Goal: Book appointment/travel/reservation

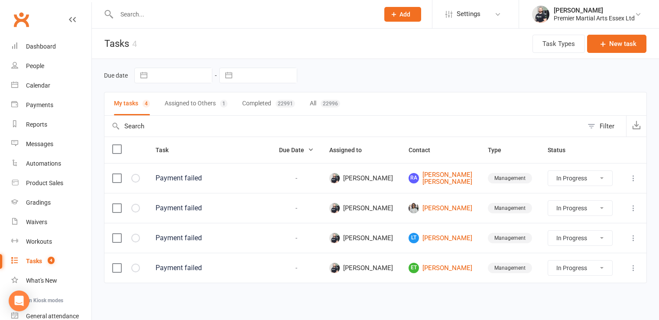
select select "started"
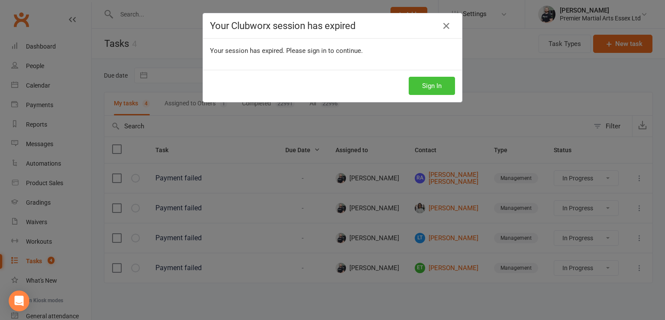
click at [424, 77] on button "Sign In" at bounding box center [432, 86] width 46 height 18
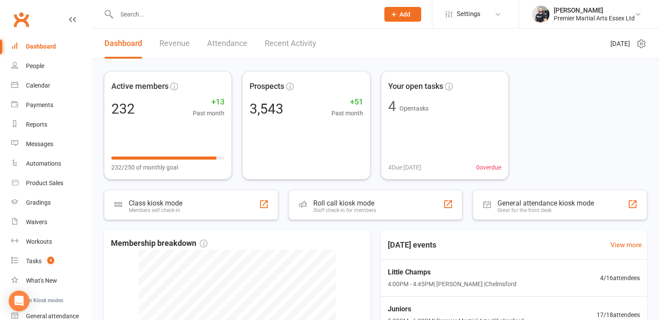
click at [206, 17] on input "text" at bounding box center [243, 14] width 259 height 12
paste input "dionnekwalker@gmail.com>"
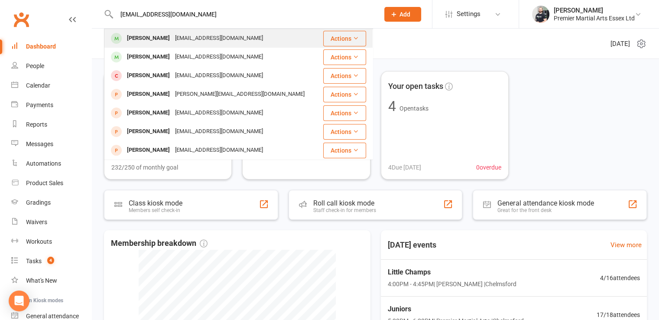
type input "dionnekwalker@gmail.com"
click at [198, 40] on div "dionnekwalker@gmail.com" at bounding box center [218, 38] width 93 height 13
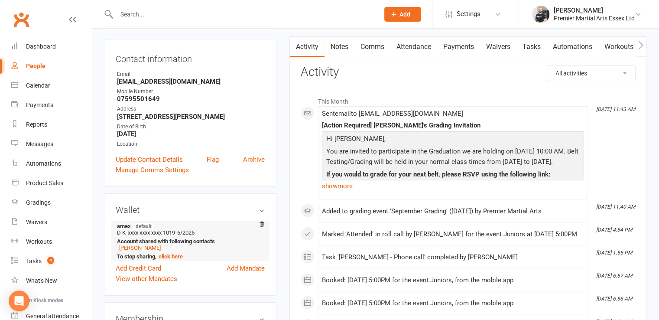
scroll to position [81, 0]
click at [145, 246] on link "Elizabeth Walker" at bounding box center [140, 247] width 42 height 6
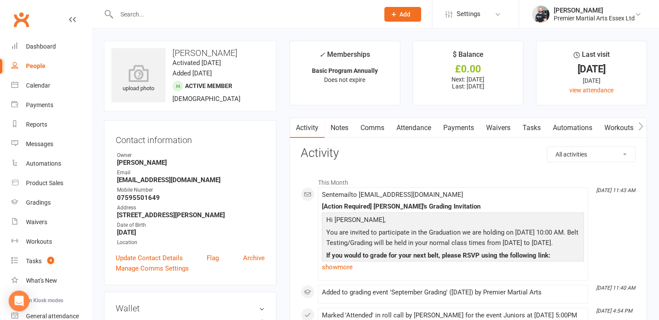
click at [210, 22] on div at bounding box center [238, 14] width 269 height 28
click at [224, 14] on input "text" at bounding box center [243, 14] width 259 height 12
paste input "selina.naseem@hotmail.co.uk>"
type input "selina.naseem@hotmail.co.uk"
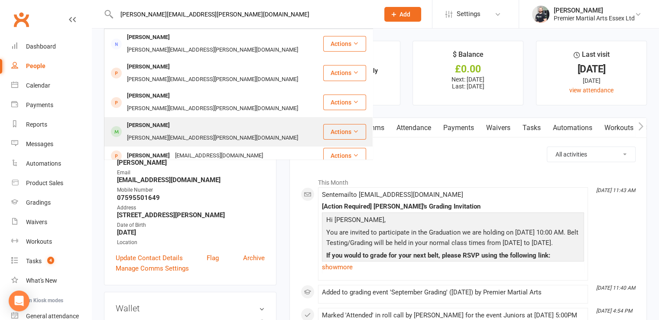
click at [191, 132] on div "selina.naseem@hotmail.co.uk" at bounding box center [212, 138] width 176 height 13
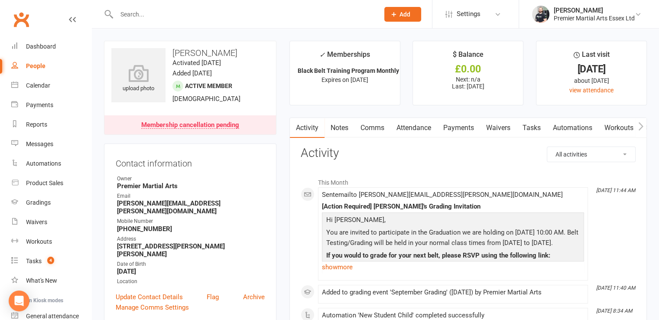
click at [524, 132] on link "Tasks" at bounding box center [531, 128] width 30 height 20
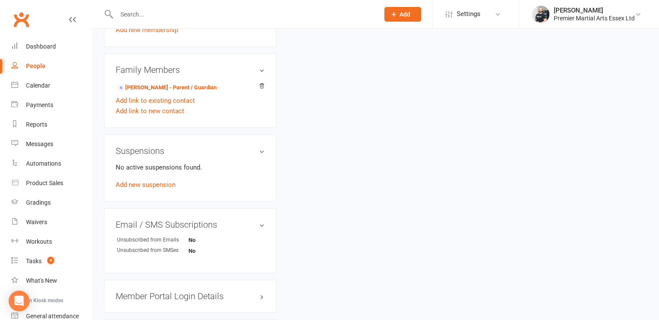
scroll to position [563, 0]
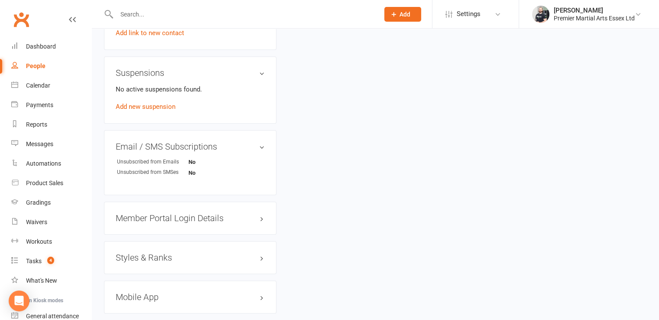
click at [151, 252] on h3 "Styles & Ranks" at bounding box center [190, 257] width 149 height 10
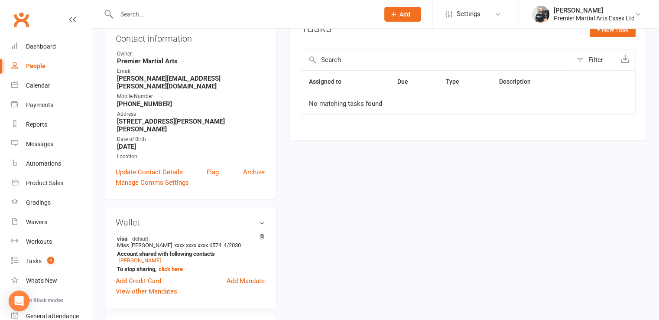
scroll to position [0, 0]
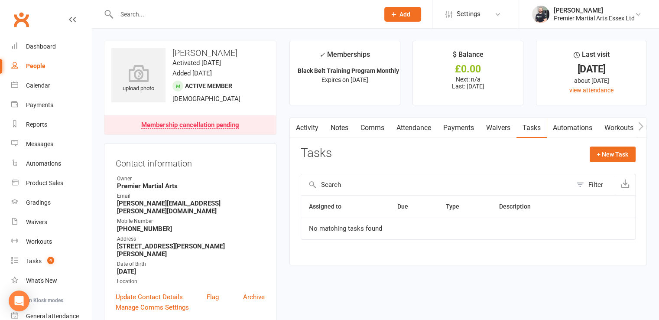
click at [152, 12] on input "text" at bounding box center [243, 14] width 259 height 12
type input "p"
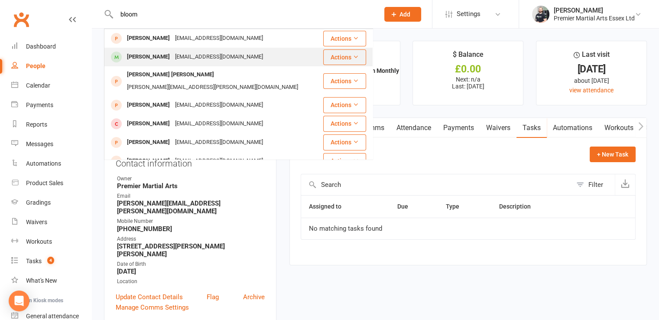
type input "bloom"
click at [175, 51] on div "rickiebloom@hotmail.com" at bounding box center [218, 57] width 93 height 13
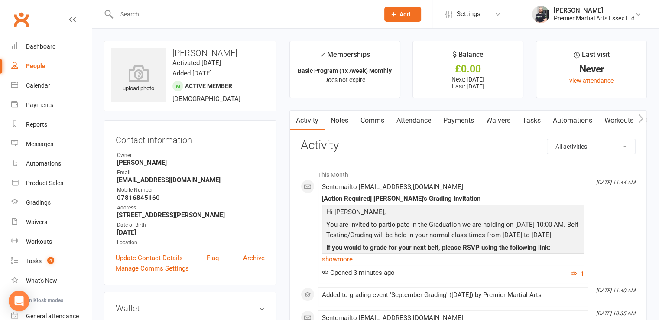
click at [412, 118] on link "Attendance" at bounding box center [413, 120] width 47 height 20
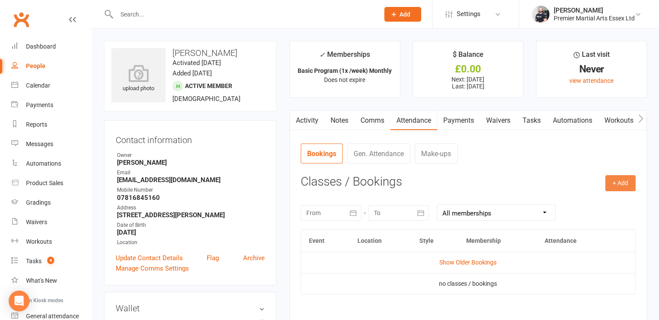
click at [624, 181] on button "+ Add" at bounding box center [620, 183] width 30 height 16
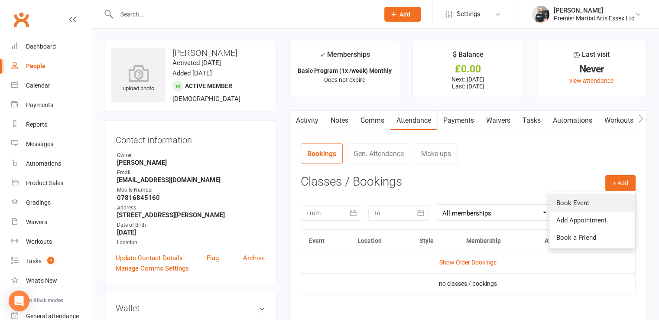
click at [588, 200] on link "Book Event" at bounding box center [592, 202] width 86 height 17
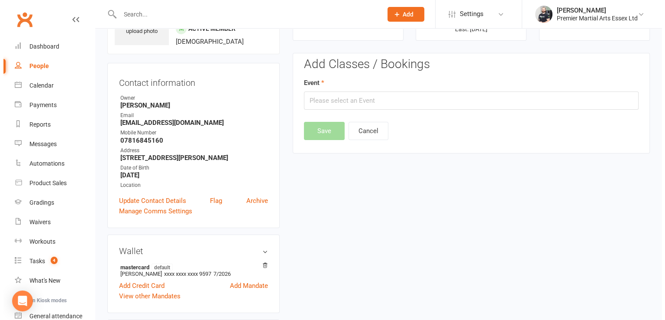
scroll to position [66, 0]
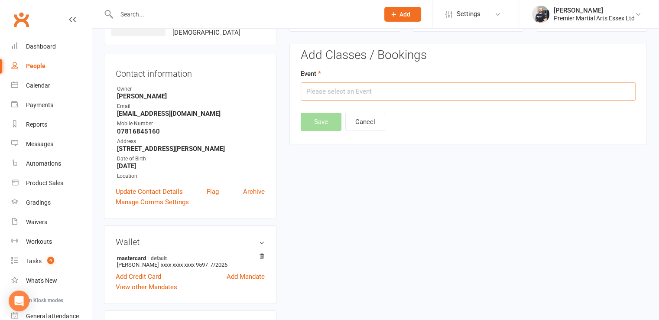
click at [456, 92] on input "text" at bounding box center [468, 91] width 335 height 18
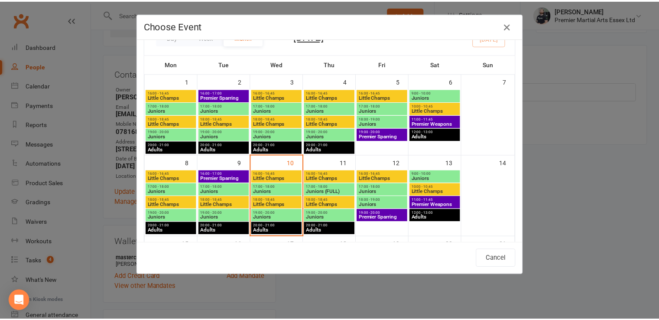
scroll to position [24, 0]
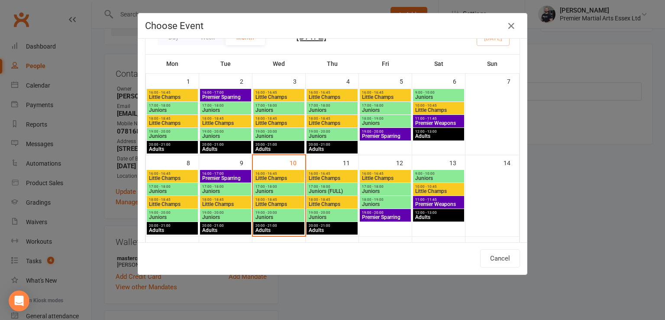
click at [435, 189] on span "Little Champs" at bounding box center [439, 190] width 48 height 5
type input "Little Champs - Sep 13, 2025 10:00:00 AM"
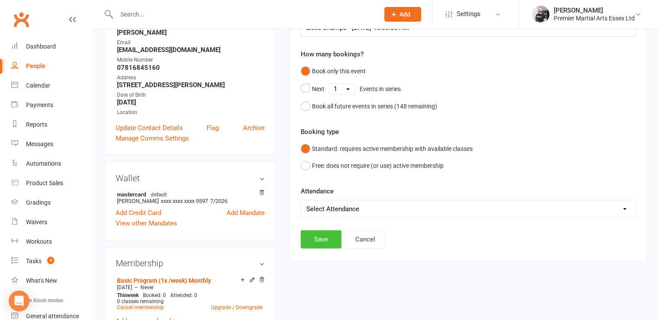
scroll to position [130, 0]
click at [319, 240] on button "Save" at bounding box center [321, 239] width 41 height 18
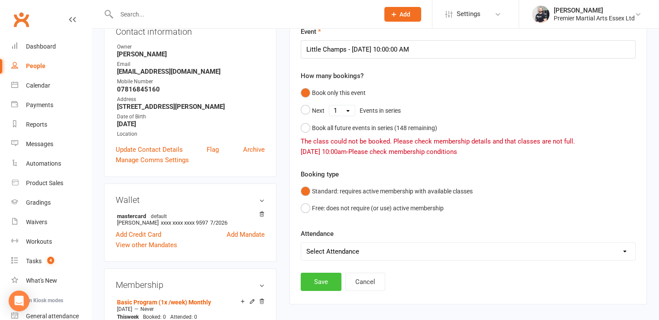
scroll to position [109, 0]
click at [315, 284] on button "Save" at bounding box center [321, 281] width 41 height 18
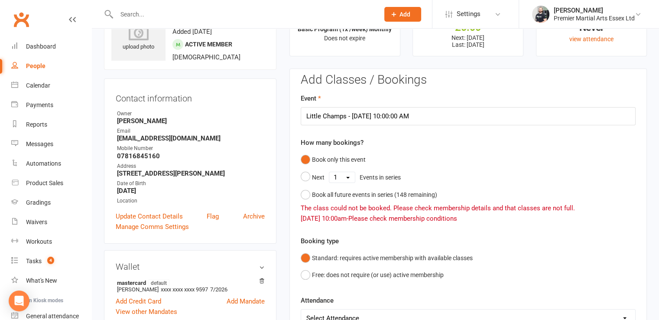
scroll to position [40, 0]
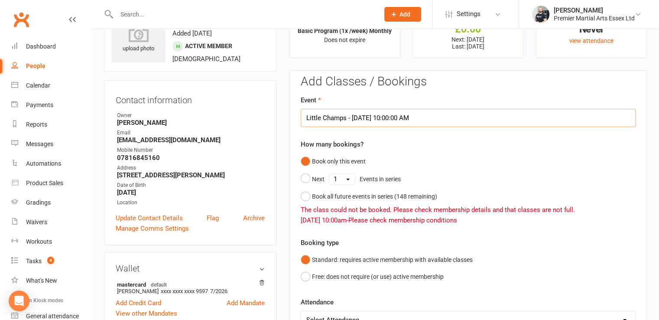
click at [421, 123] on input "Little Champs - Sep 13, 2025 10:00:00 AM" at bounding box center [468, 118] width 335 height 18
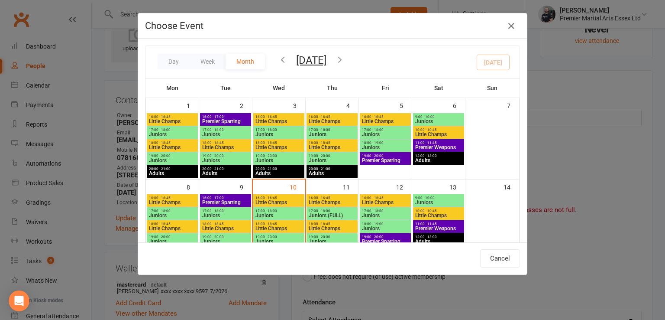
click at [431, 210] on span "10:00 - 10:45" at bounding box center [439, 211] width 48 height 4
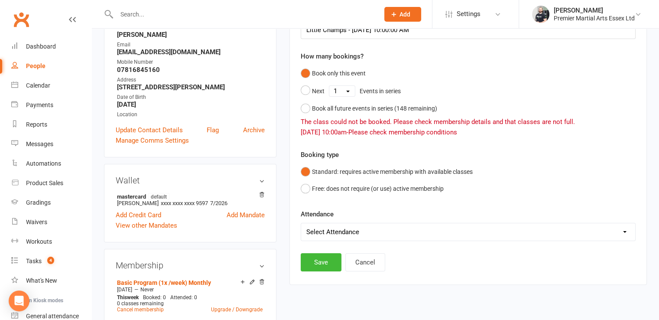
scroll to position [131, 0]
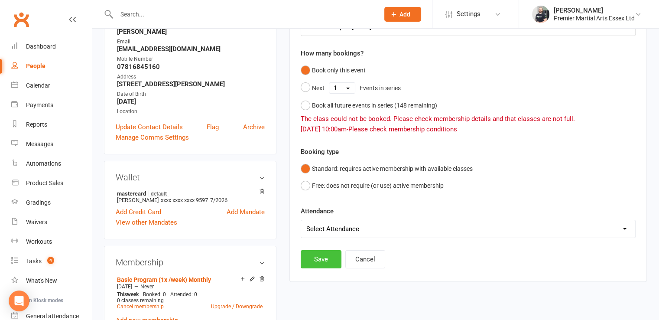
click at [330, 250] on button "Save" at bounding box center [321, 259] width 41 height 18
click at [195, 280] on link "Basic Program (1x /week) Monthly" at bounding box center [164, 279] width 94 height 7
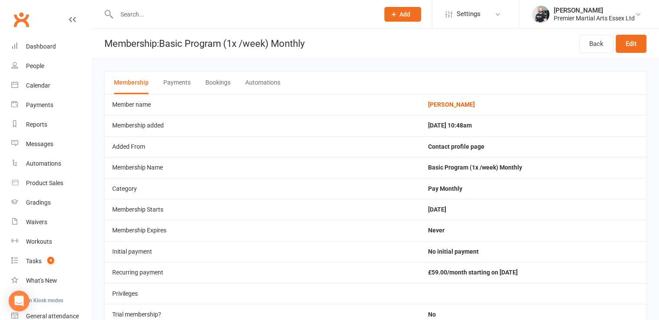
click at [241, 85] on div "Membership Payments Bookings Automations" at bounding box center [375, 82] width 543 height 23
click at [218, 84] on button "Bookings" at bounding box center [217, 82] width 25 height 23
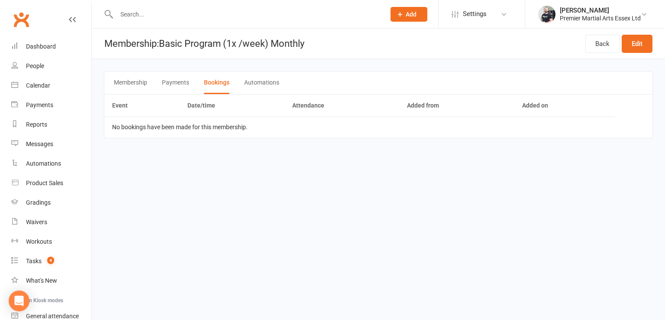
click at [125, 79] on button "Membership" at bounding box center [130, 82] width 33 height 23
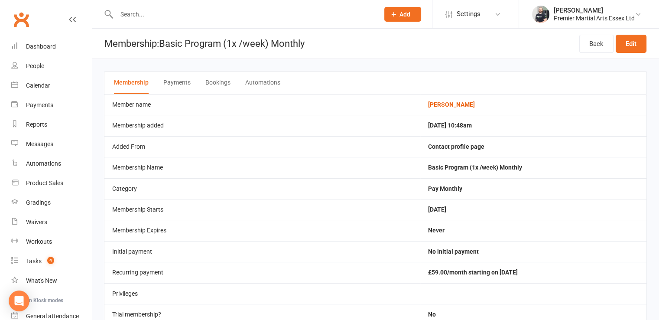
click at [21, 12] on link "Clubworx" at bounding box center [21, 20] width 22 height 22
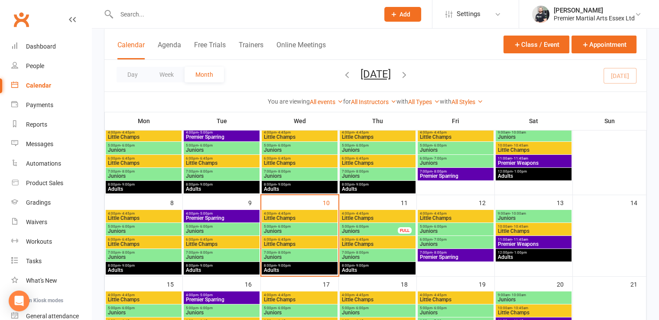
scroll to position [123, 0]
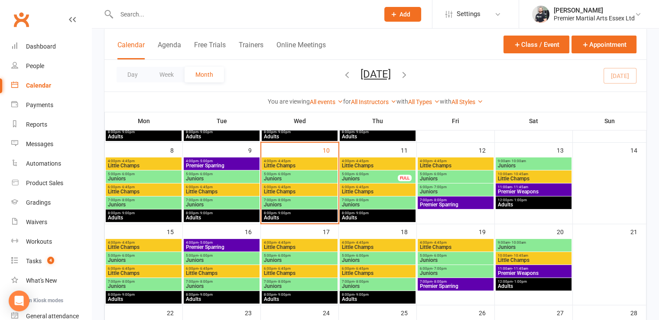
click at [527, 178] on span "Little Champs" at bounding box center [533, 178] width 72 height 5
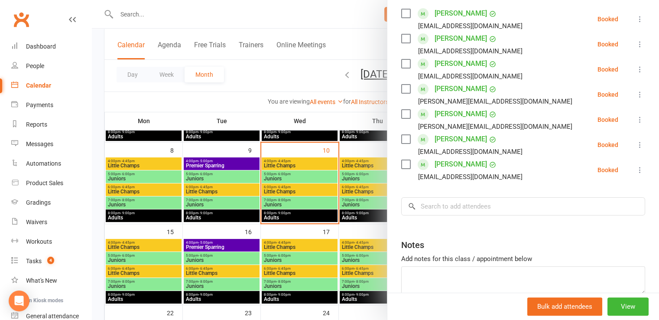
scroll to position [154, 0]
click at [519, 209] on input "search" at bounding box center [523, 206] width 244 height 18
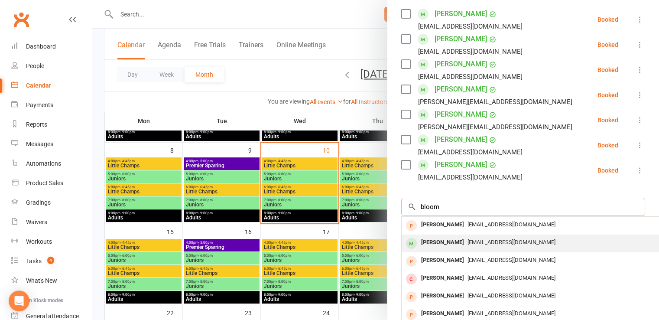
type input "bloom"
click at [467, 241] on span "rickiebloom@hotmail.com" at bounding box center [511, 242] width 88 height 6
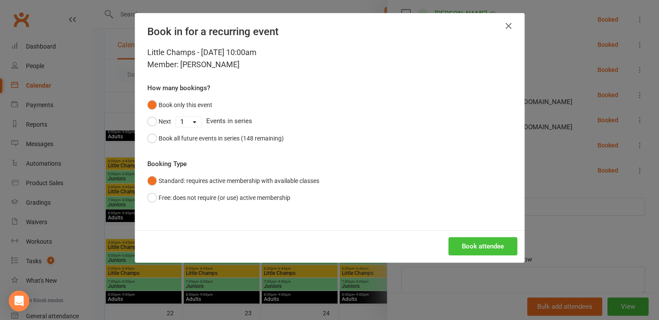
click at [464, 245] on button "Book attendee" at bounding box center [482, 246] width 69 height 18
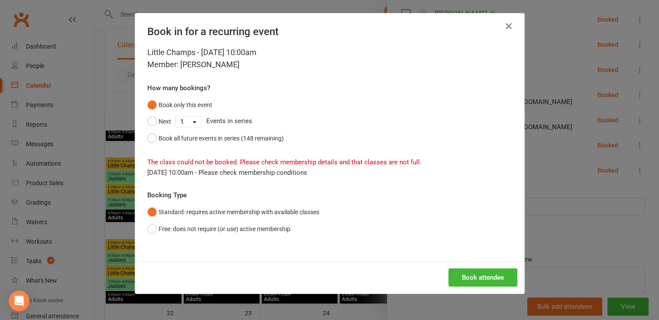
click at [506, 25] on icon "button" at bounding box center [508, 26] width 10 height 10
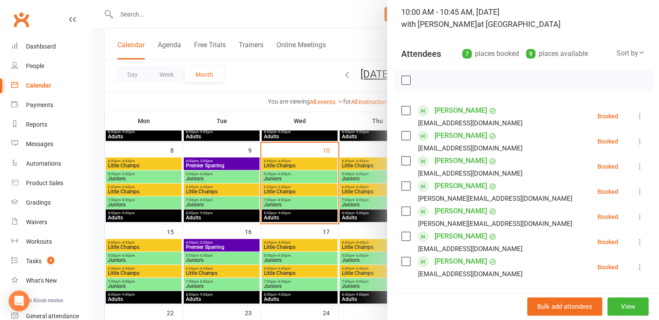
scroll to position [49, 0]
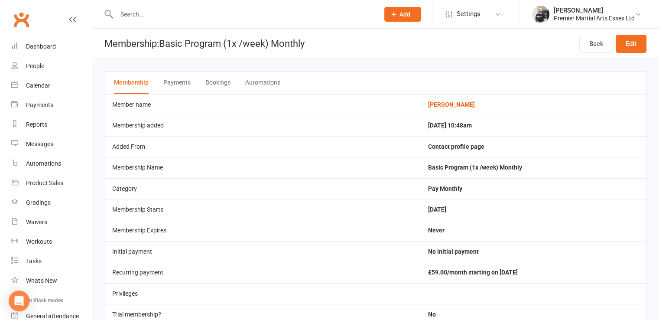
click at [156, 17] on input "text" at bounding box center [243, 14] width 259 height 12
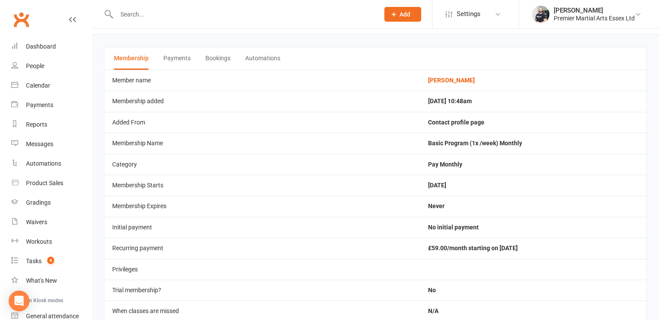
scroll to position [25, 0]
click at [454, 79] on link "Penelope Bloom" at bounding box center [451, 79] width 47 height 7
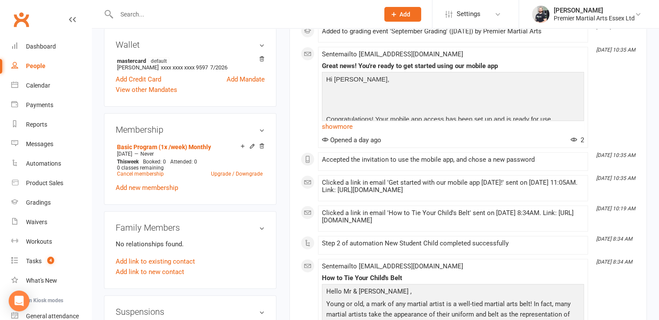
scroll to position [265, 0]
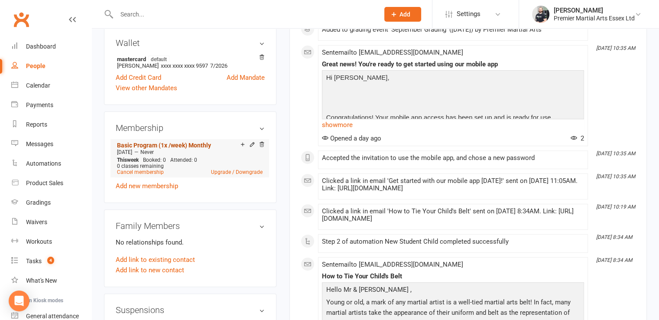
click at [187, 146] on link "Basic Program (1x /week) Monthly" at bounding box center [164, 145] width 94 height 7
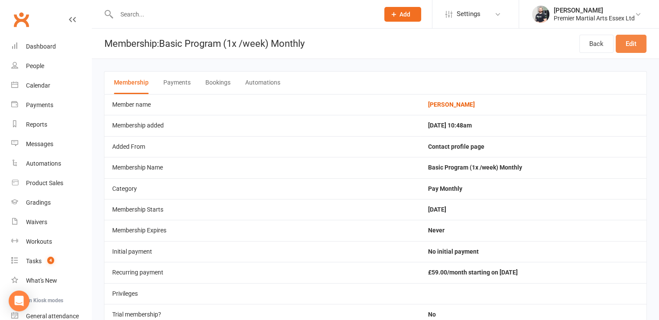
click at [625, 50] on link "Edit" at bounding box center [630, 44] width 31 height 18
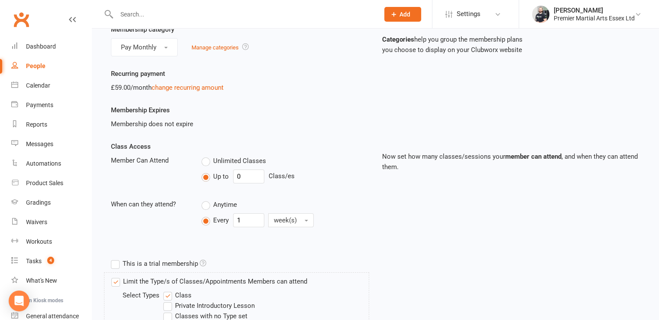
scroll to position [88, 0]
click at [252, 177] on input "0" at bounding box center [248, 176] width 31 height 14
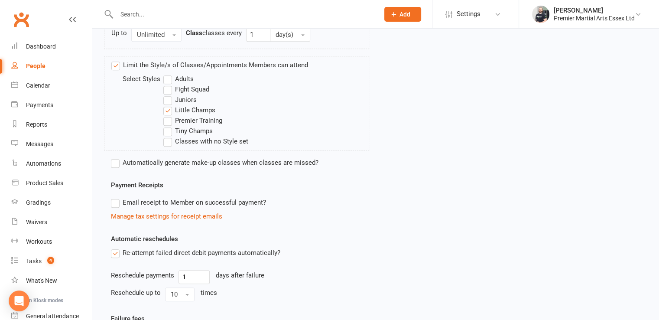
scroll to position [488, 0]
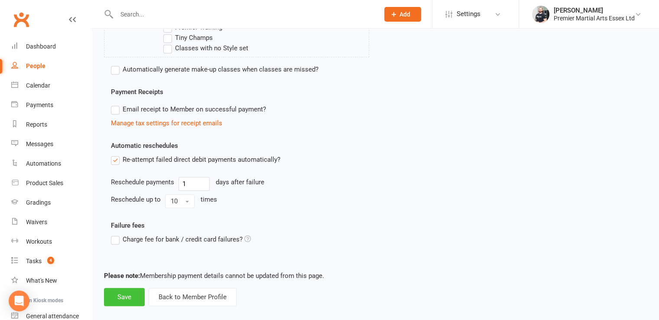
type input "1"
click at [125, 291] on button "Save" at bounding box center [124, 297] width 41 height 18
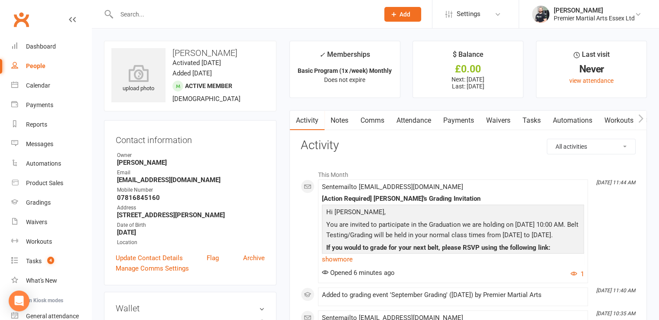
click at [411, 121] on link "Attendance" at bounding box center [413, 120] width 47 height 20
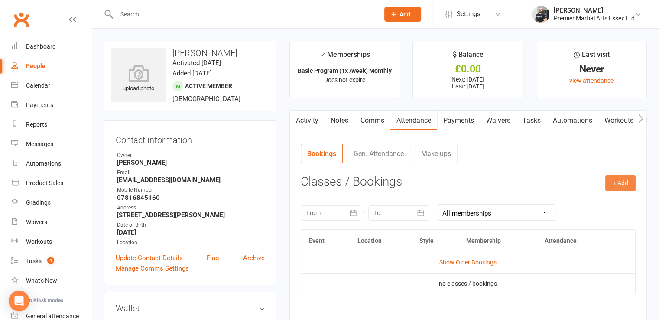
click at [627, 184] on button "+ Add" at bounding box center [620, 183] width 30 height 16
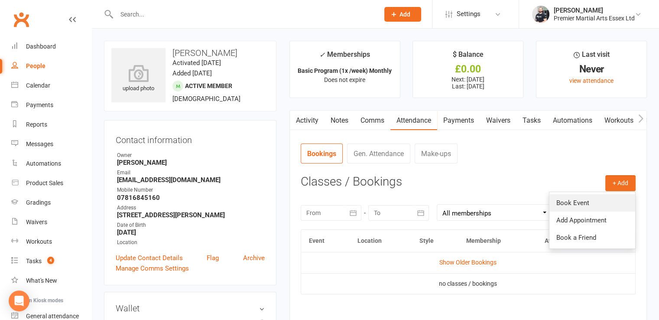
click at [599, 202] on link "Book Event" at bounding box center [592, 202] width 86 height 17
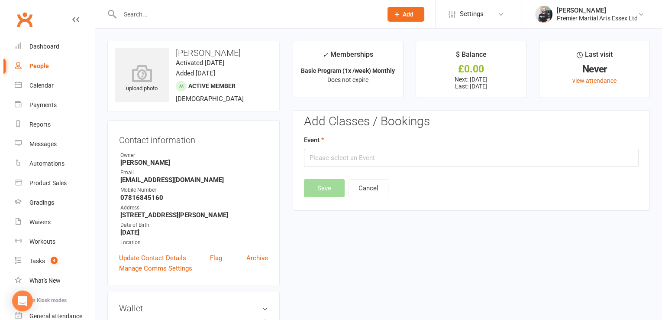
scroll to position [66, 0]
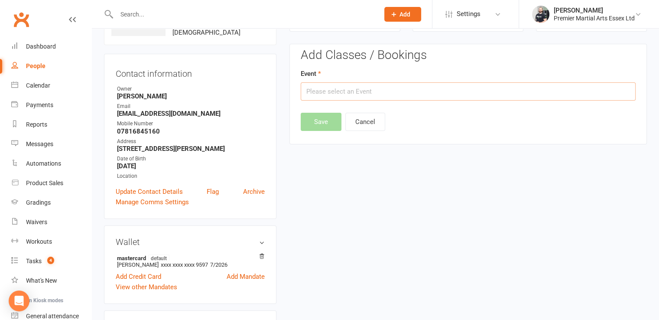
click at [421, 88] on input "text" at bounding box center [468, 91] width 335 height 18
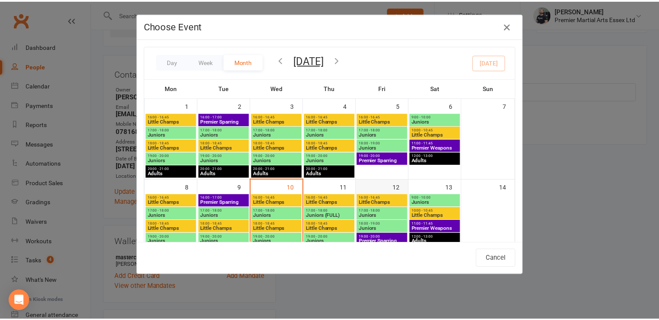
scroll to position [50, 0]
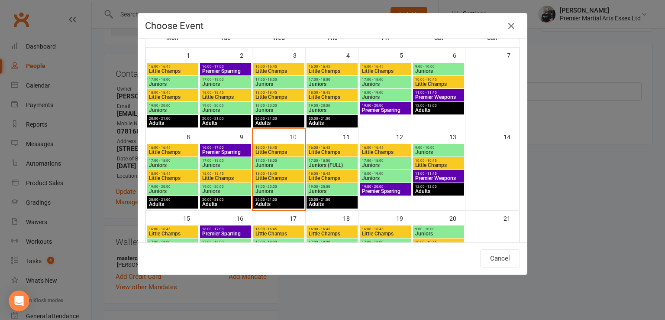
click at [441, 160] on span "10:00 - 10:45" at bounding box center [439, 161] width 48 height 4
type input "Little Champs - Sep 13, 2025 10:00:00 AM"
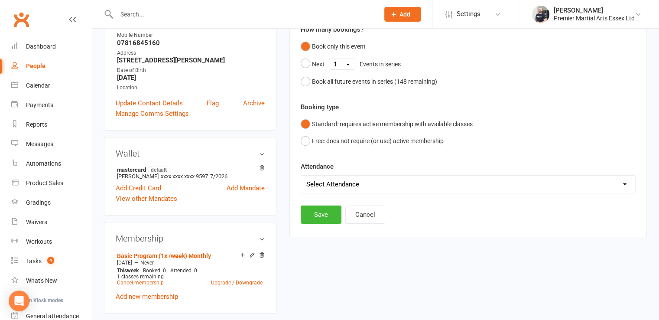
scroll to position [156, 0]
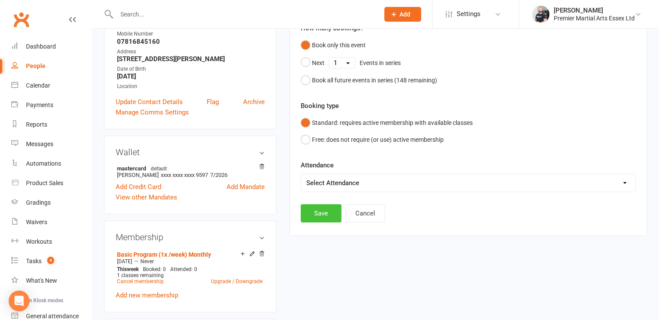
click at [326, 213] on button "Save" at bounding box center [321, 213] width 41 height 18
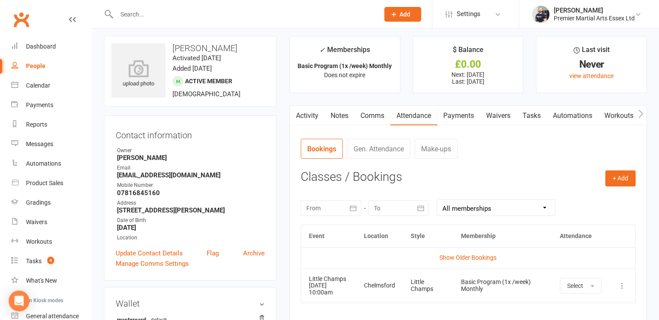
scroll to position [2, 0]
